Goal: Information Seeking & Learning: Find specific fact

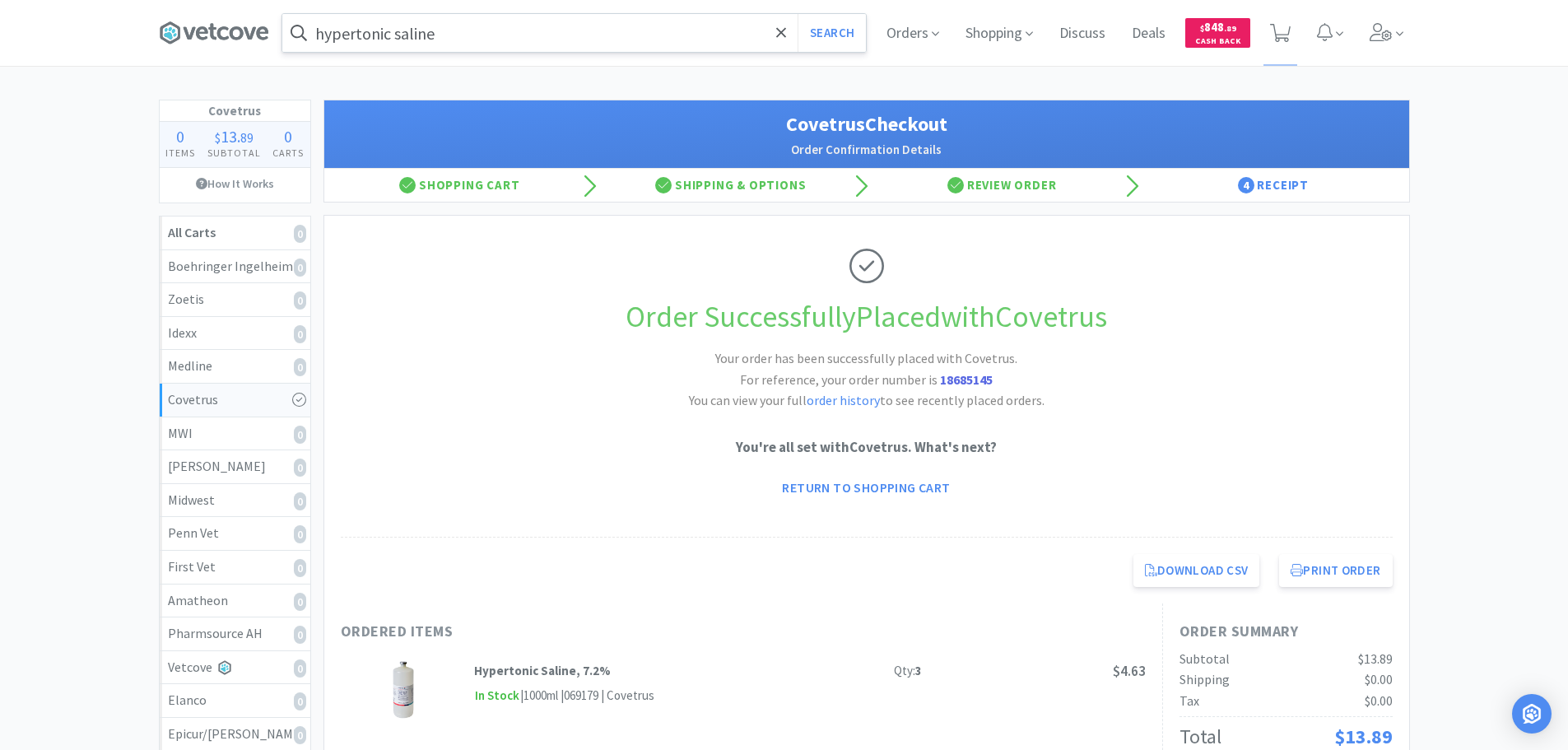
click at [488, 33] on input "hypertonic saline" at bounding box center [574, 33] width 583 height 38
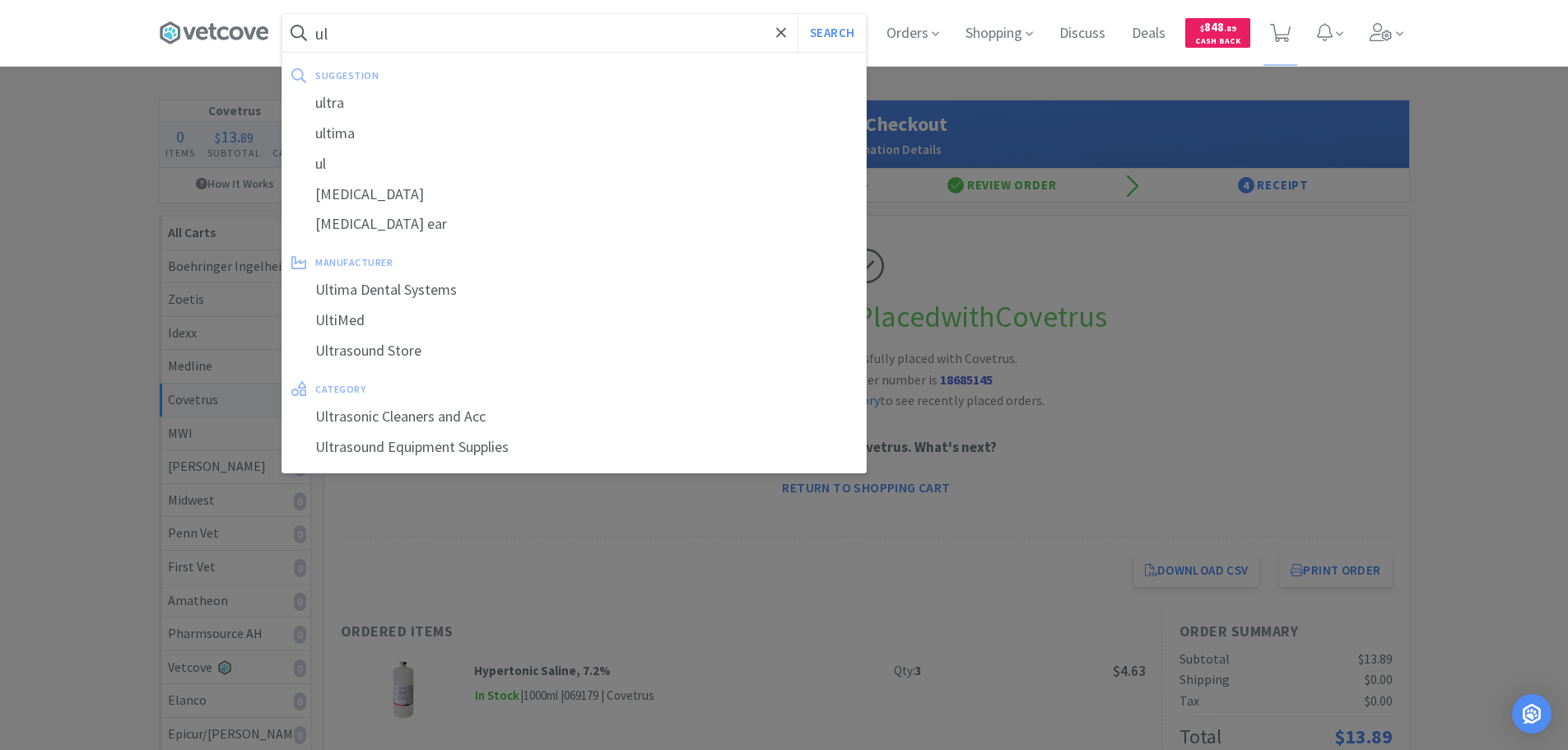
paste input "trasound gel 1L"
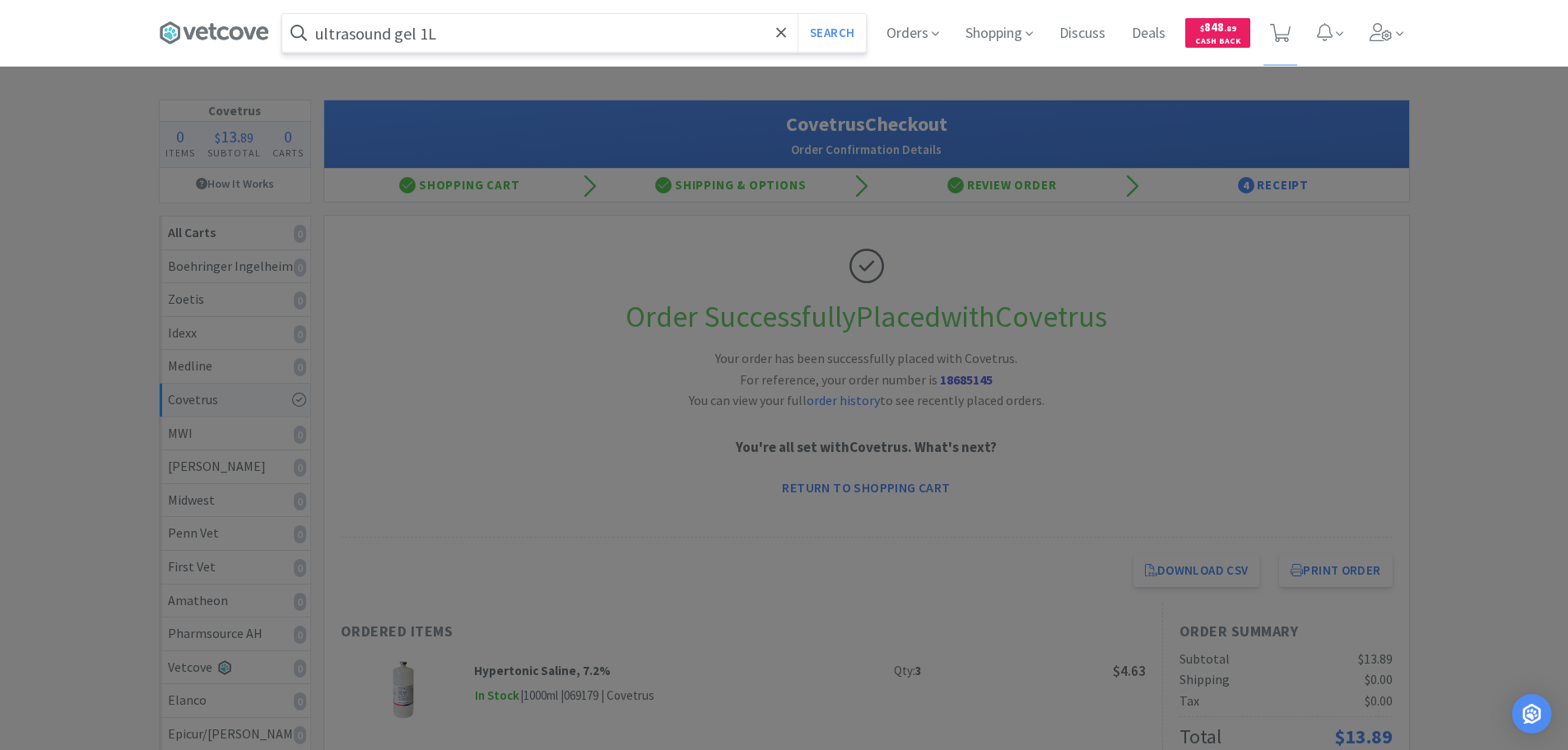
click at [798, 14] on button "Search" at bounding box center [831, 33] width 68 height 38
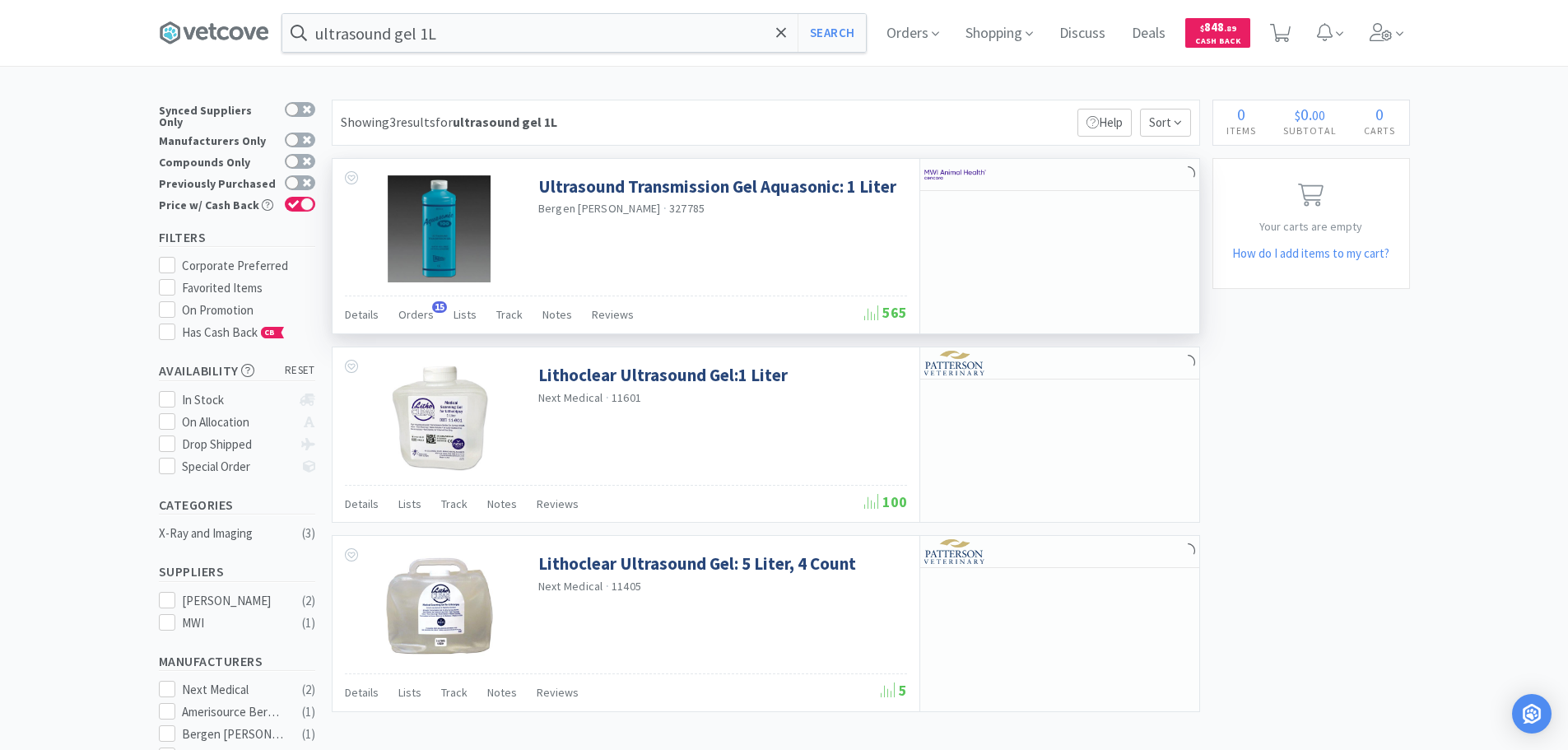
click at [669, 211] on span "327785" at bounding box center [687, 208] width 36 height 15
copy span "327785"
click at [669, 209] on span "327785" at bounding box center [687, 208] width 36 height 15
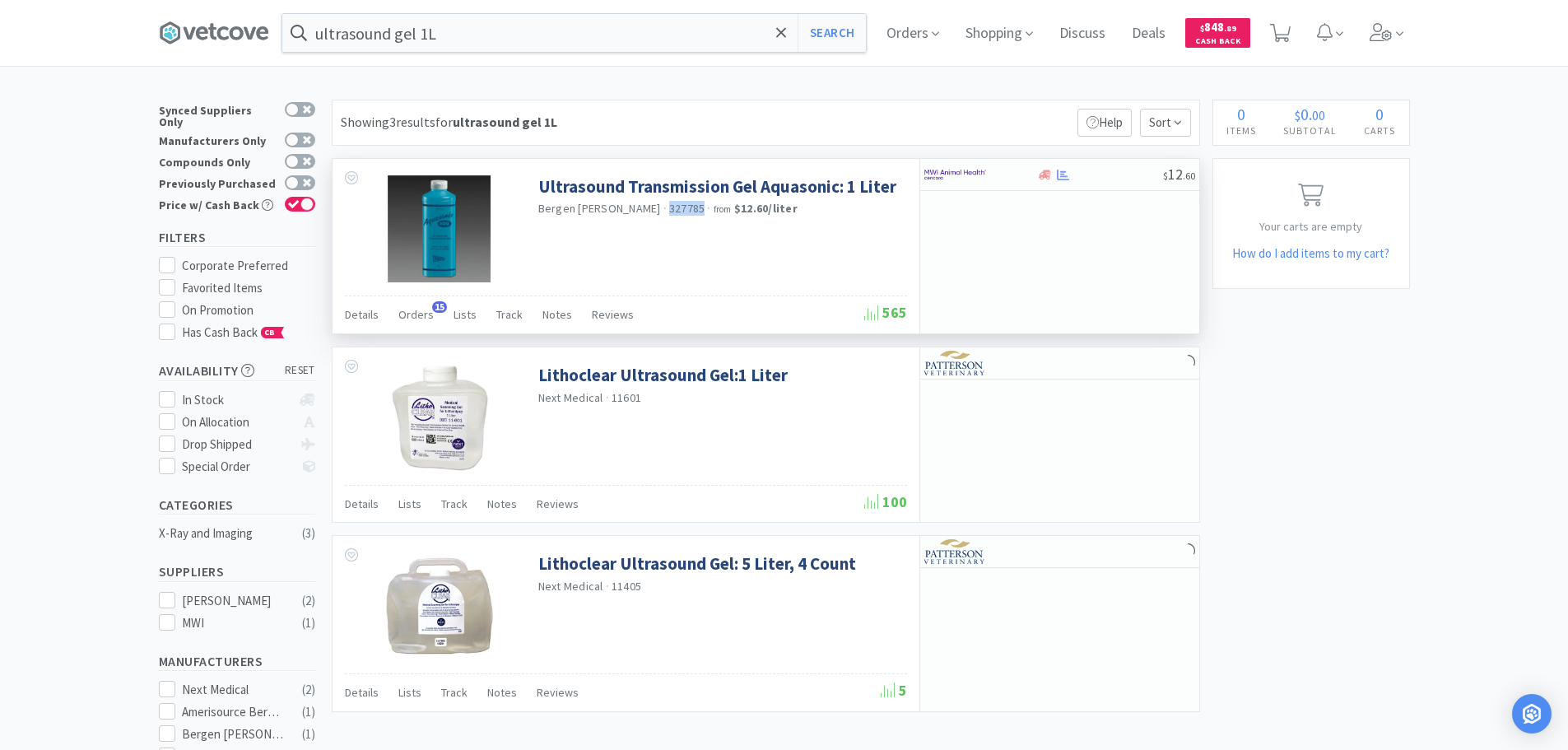
copy span "327785"
click at [529, 30] on input "ultrasound gel 1L" at bounding box center [574, 33] width 583 height 38
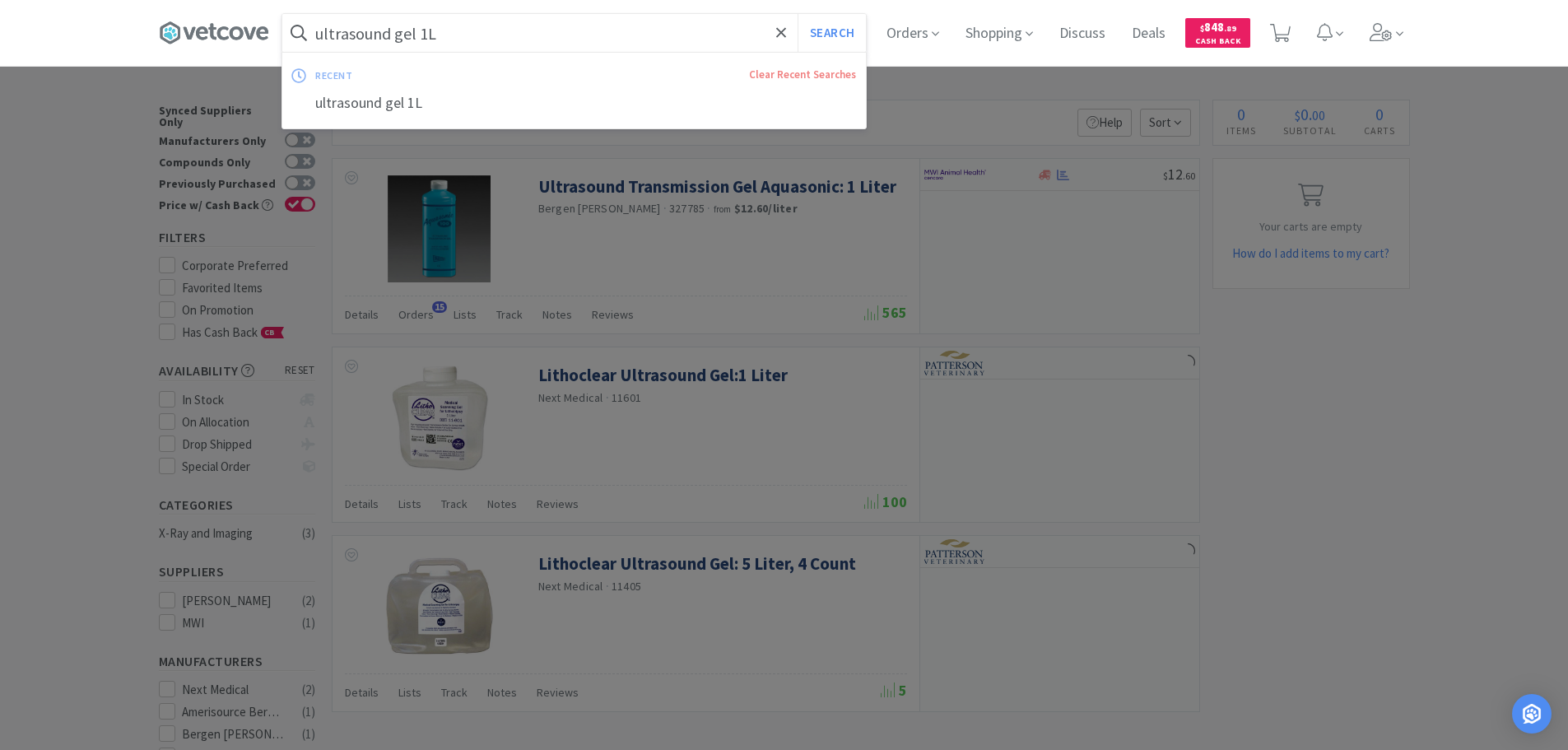
paste input "327785"
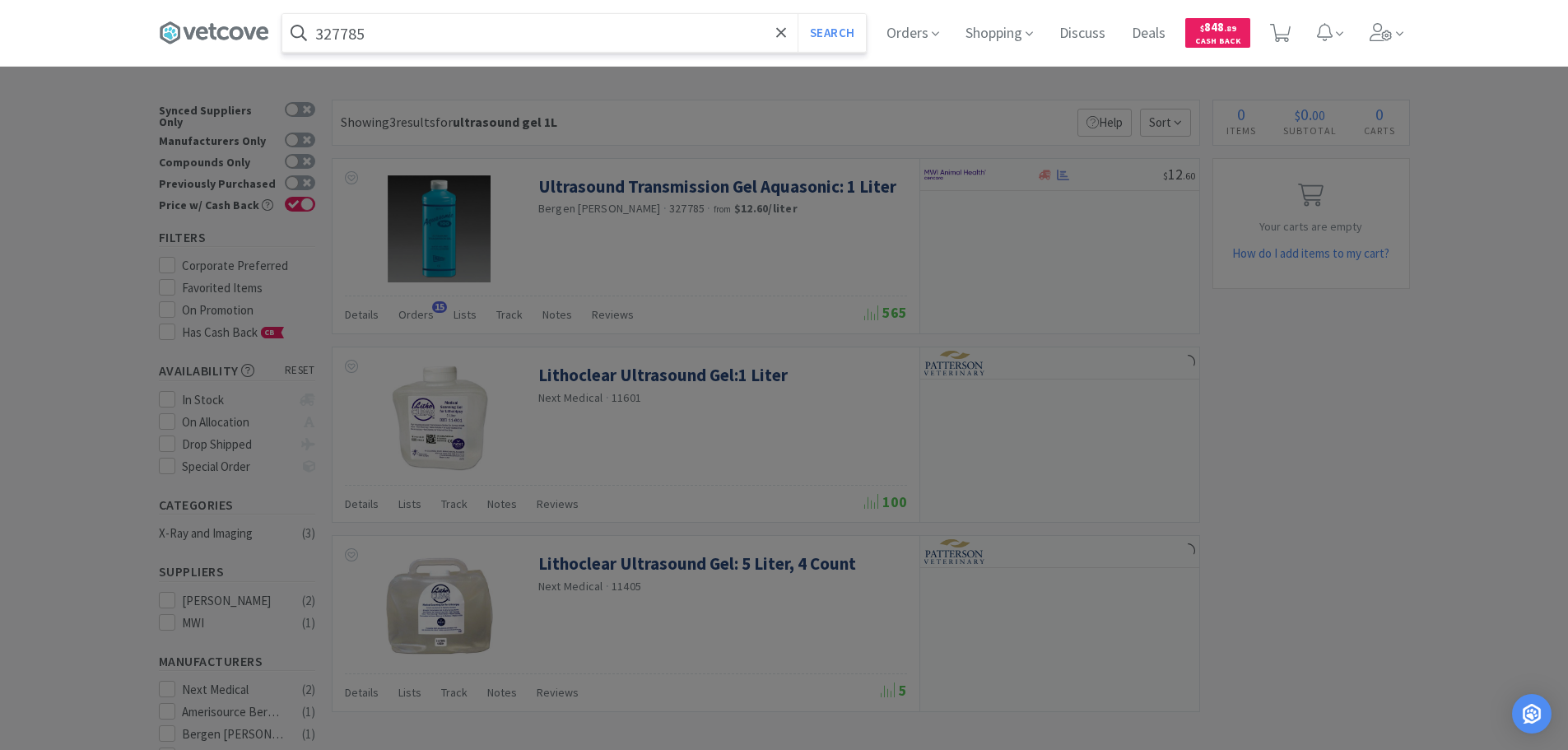
click at [798, 14] on button "Search" at bounding box center [831, 33] width 68 height 38
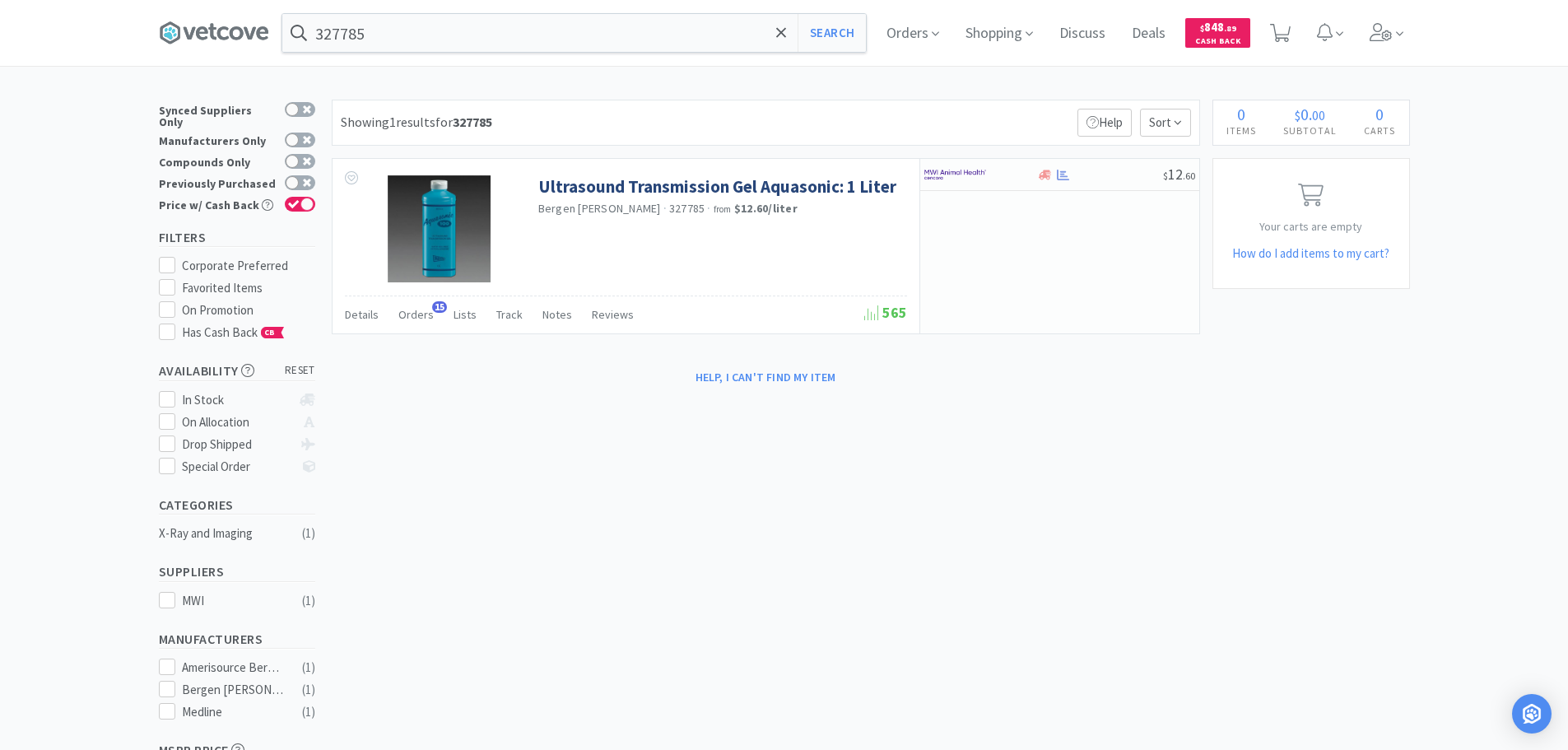
type input "ultrasound gel 1L"
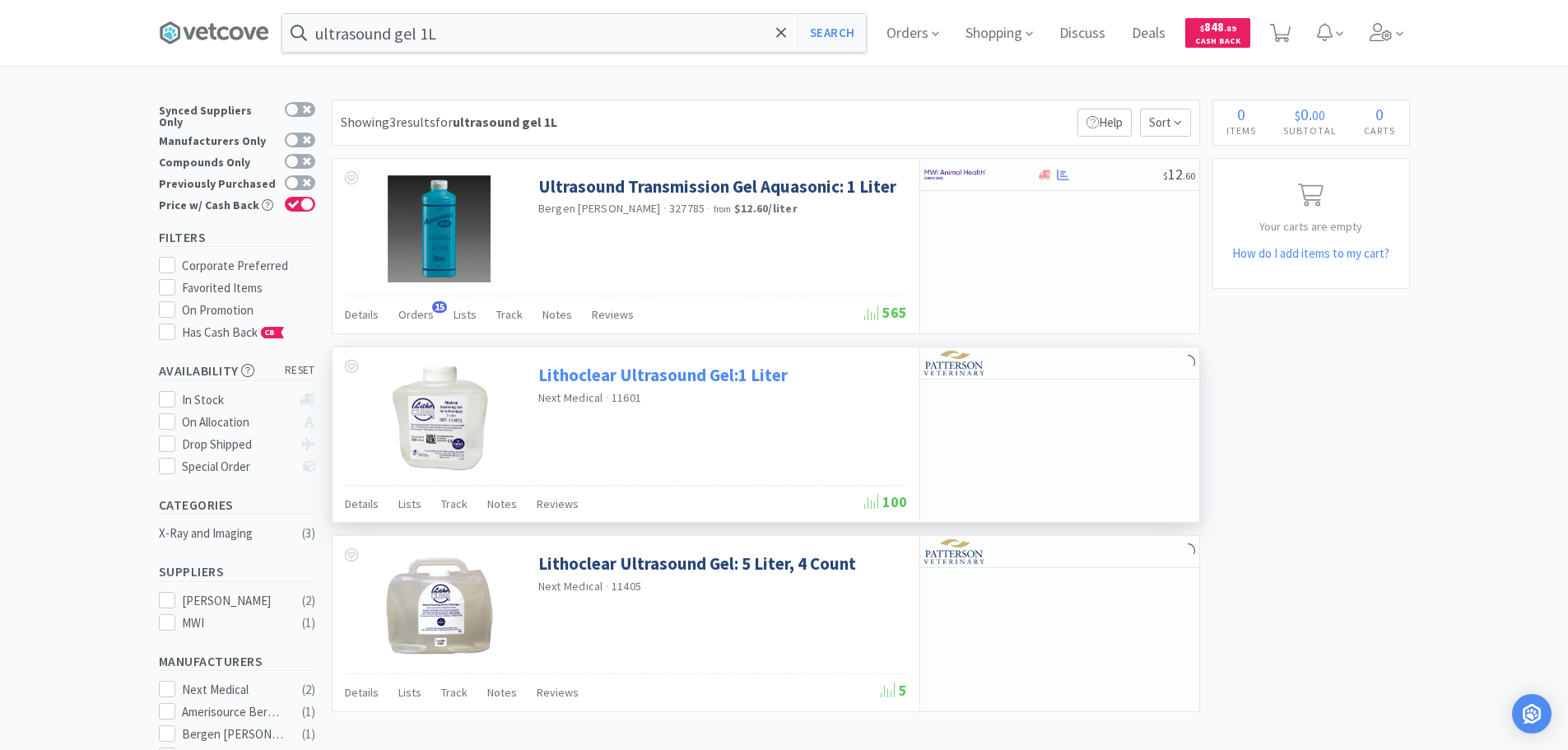
click at [757, 375] on link "Lithoclear Ultrasound Gel:1 Liter" at bounding box center [663, 375] width 250 height 22
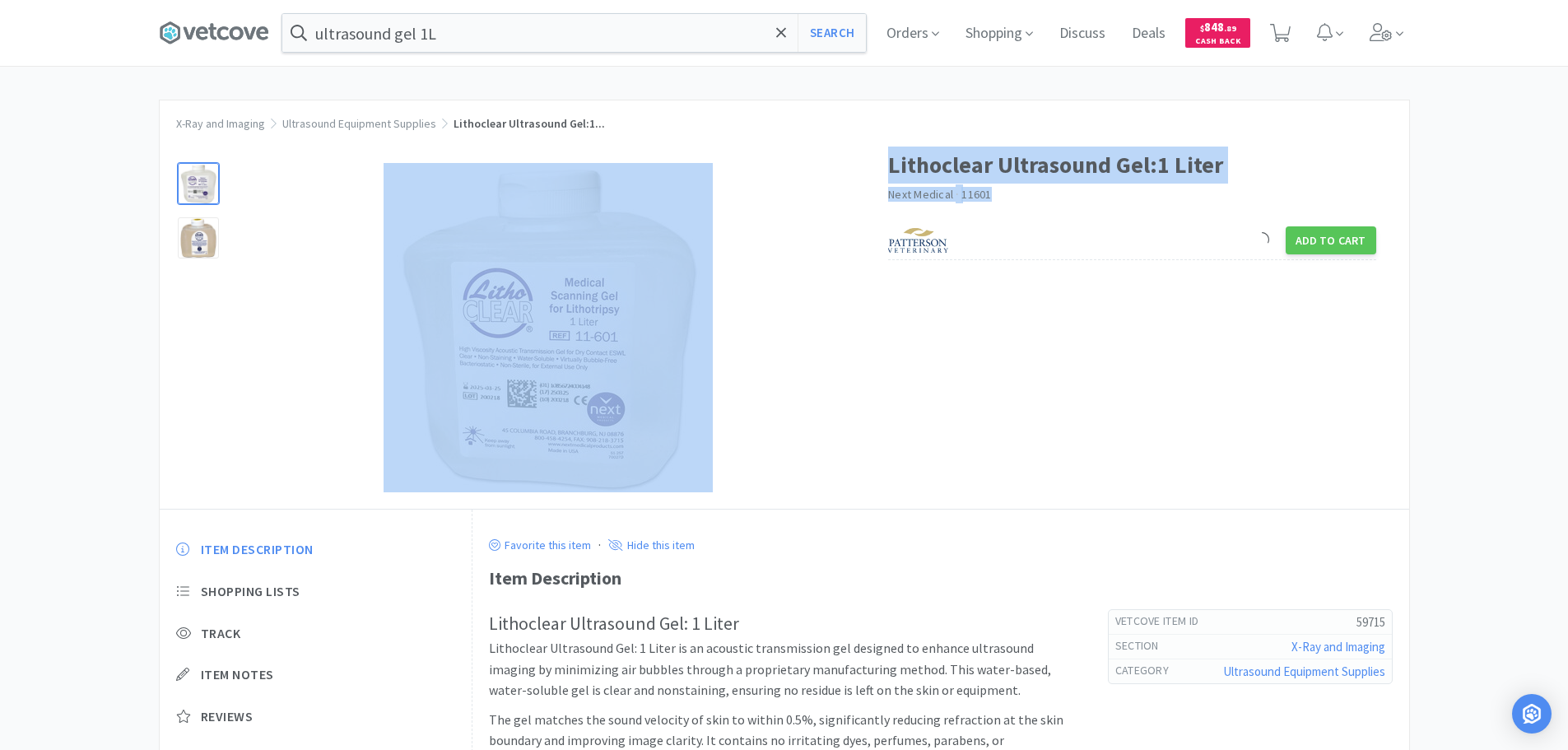
copy div "Lithoclear Ultrasound Gel:1 Liter Next Medical · 11601"
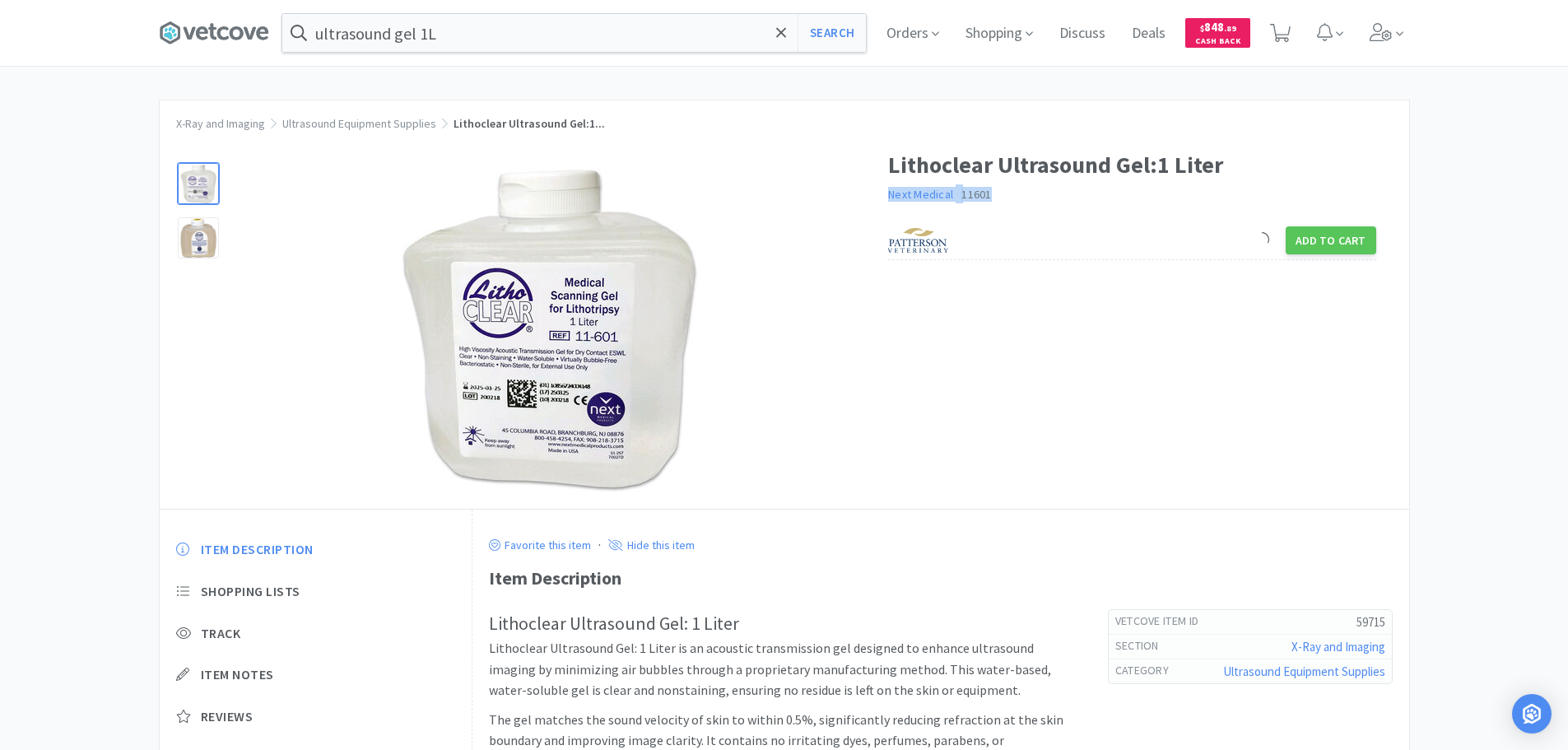
copy div "Next Medical · 11601"
drag, startPoint x: 1014, startPoint y: 192, endPoint x: 890, endPoint y: 198, distance: 124.1
click at [890, 198] on div "Next Medical · 11601" at bounding box center [1132, 196] width 488 height 18
